Goal: Check status: Check status

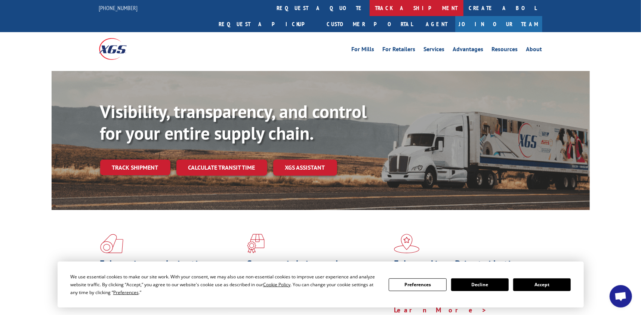
click at [370, 9] on link "track a shipment" at bounding box center [417, 8] width 94 height 16
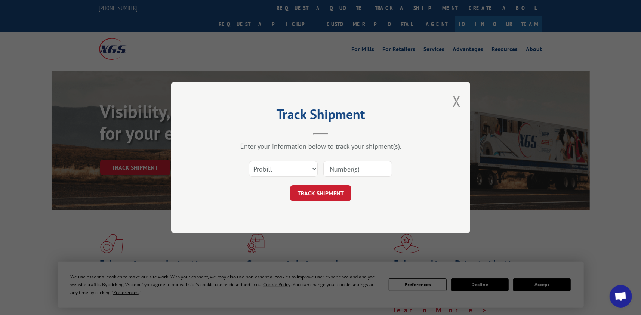
drag, startPoint x: 357, startPoint y: 161, endPoint x: 358, endPoint y: 169, distance: 7.7
click at [357, 161] on input at bounding box center [357, 169] width 69 height 16
paste input "17402922"
type input "17402922"
click button "TRACK SHIPMENT" at bounding box center [320, 193] width 61 height 16
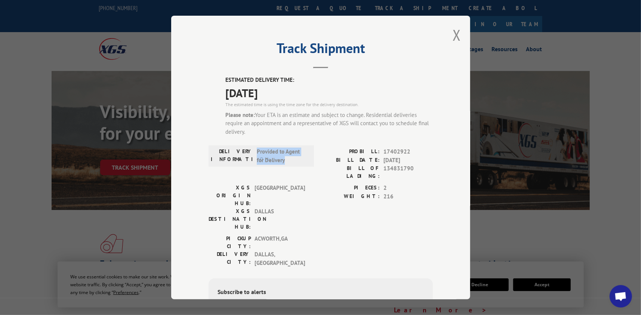
drag, startPoint x: 255, startPoint y: 152, endPoint x: 293, endPoint y: 158, distance: 39.2
click at [293, 158] on span "Provided to Agent for Delivery" at bounding box center [282, 156] width 50 height 17
drag, startPoint x: 292, startPoint y: 161, endPoint x: 300, endPoint y: 167, distance: 10.0
click at [254, 146] on div "DELIVERY INFORMATION: Provided to Agent for Delivery" at bounding box center [261, 155] width 105 height 21
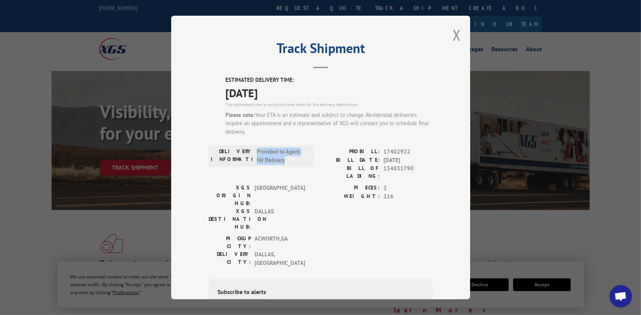
click at [313, 172] on div "DELIVERY INFORMATION: Provided to Agent for Delivery PROBILL: 17402922 BILL DAT…" at bounding box center [321, 166] width 224 height 36
drag, startPoint x: 264, startPoint y: 114, endPoint x: 349, endPoint y: 129, distance: 86.4
click at [349, 129] on div "Please note: Your ETA is an estimate and subject to change. Residential deliver…" at bounding box center [328, 123] width 207 height 25
drag, startPoint x: 308, startPoint y: 136, endPoint x: 279, endPoint y: 109, distance: 39.4
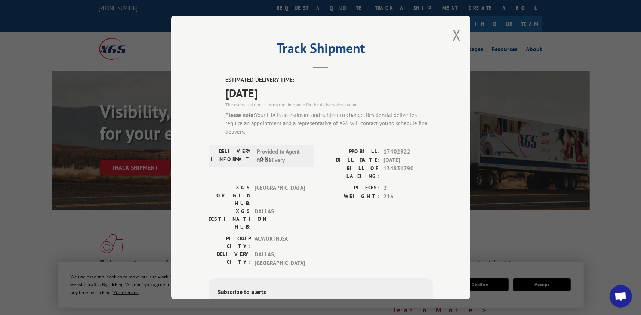
click at [279, 109] on div "ESTIMATED DELIVERY TIME: [DATE] The estimated time is using the time zone for t…" at bounding box center [328, 109] width 207 height 66
click at [384, 171] on span "134831790" at bounding box center [407, 172] width 49 height 16
click at [456, 37] on button "Close modal" at bounding box center [457, 35] width 8 height 20
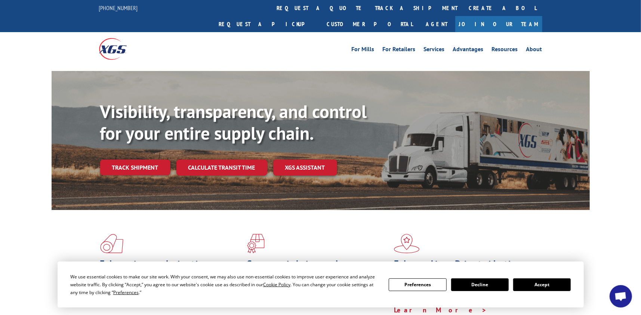
click at [537, 286] on button "Accept" at bounding box center [542, 284] width 58 height 13
